Goal: Check status: Check status

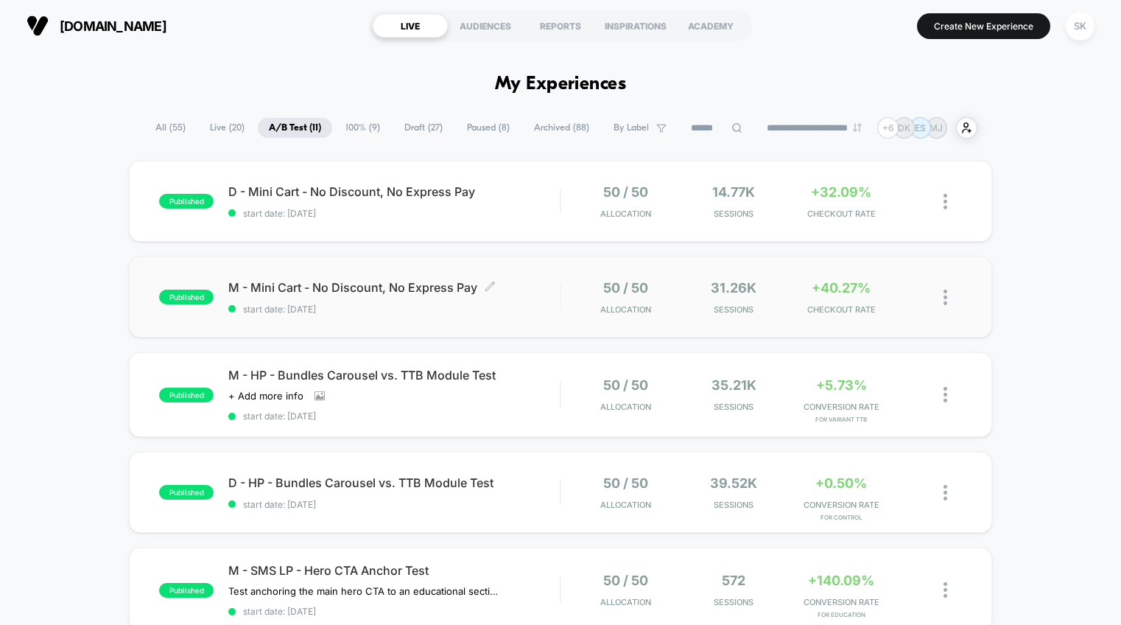
click at [505, 292] on span "M - Mini Cart - No Discount, No Express Pay Click to edit experience details" at bounding box center [393, 287] width 331 height 15
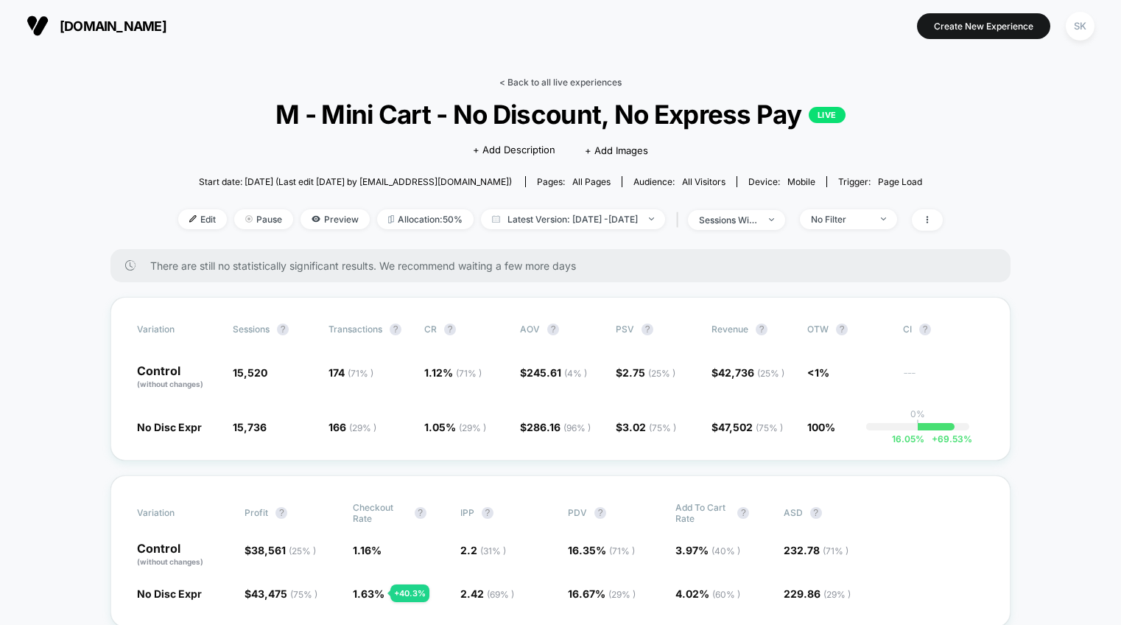
click at [565, 81] on link "< Back to all live experiences" at bounding box center [560, 82] width 122 height 11
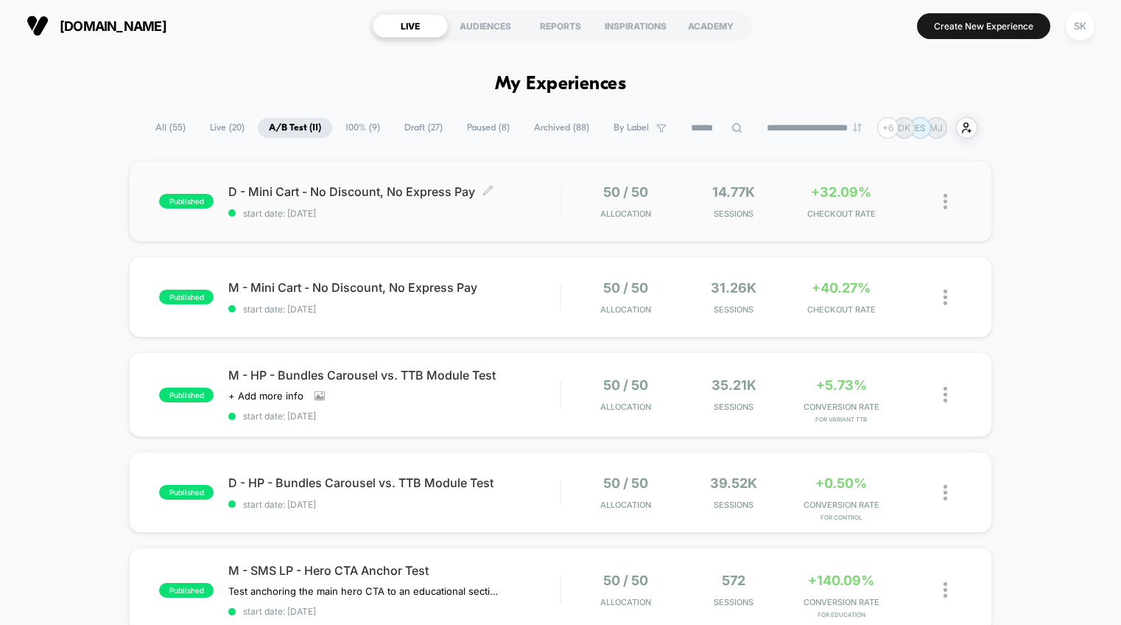
click at [507, 211] on span "start date: [DATE]" at bounding box center [393, 213] width 331 height 11
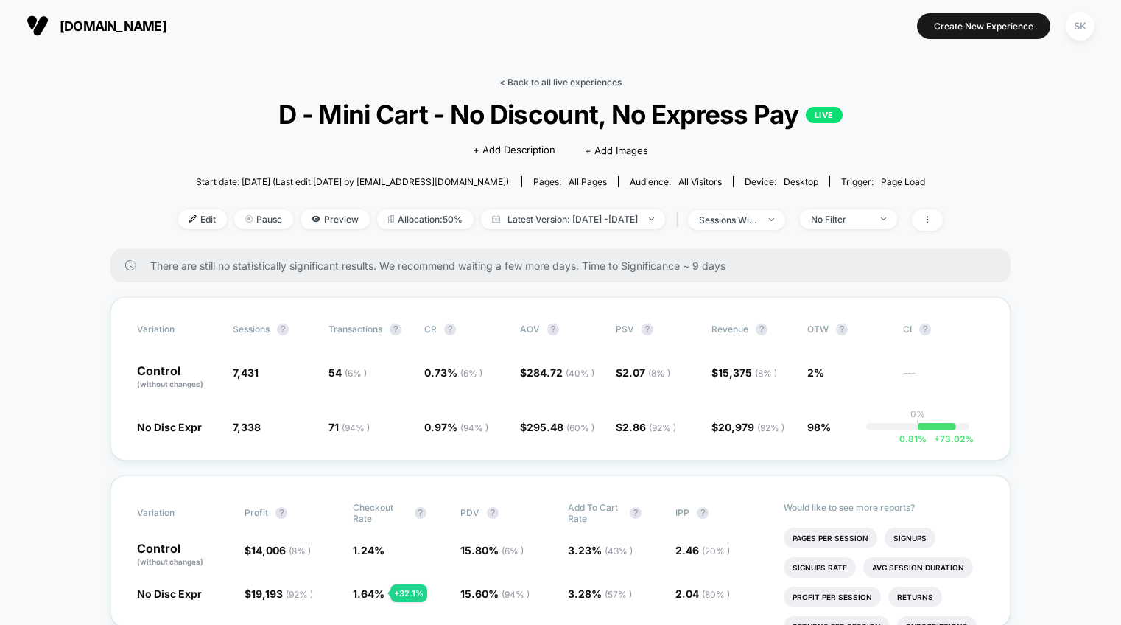
click at [530, 85] on link "< Back to all live experiences" at bounding box center [560, 82] width 122 height 11
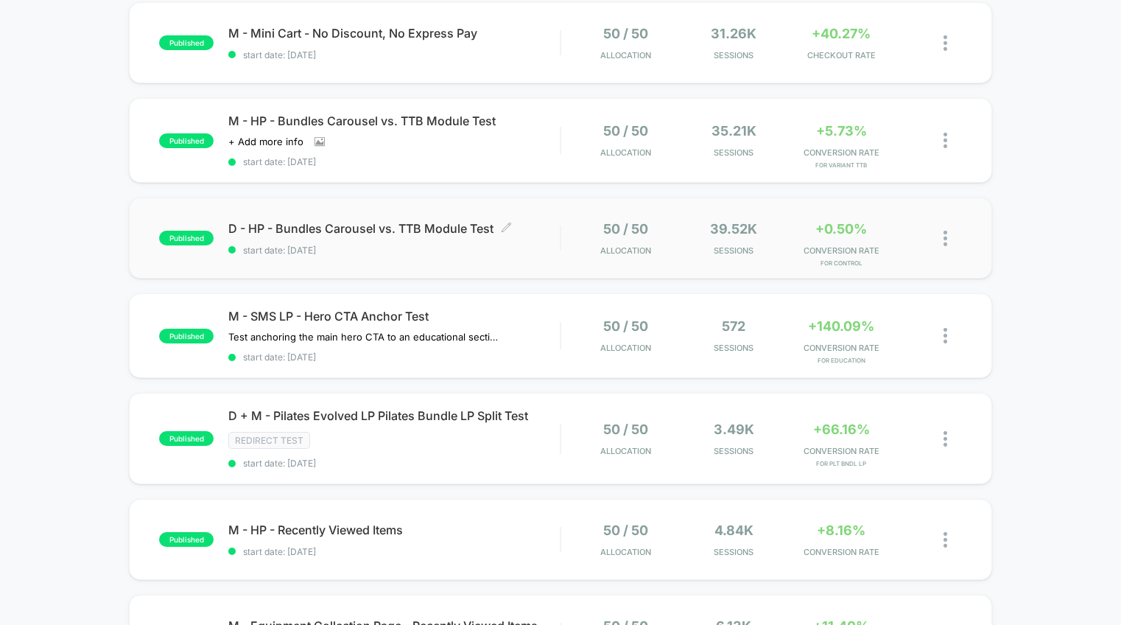
scroll to position [253, 0]
click at [1025, 214] on div "published D - Mini Cart - No Discount, No Express Pay start date: [DATE] 50 / 5…" at bounding box center [560, 477] width 1121 height 1141
